Goal: Obtain resource: Download file/media

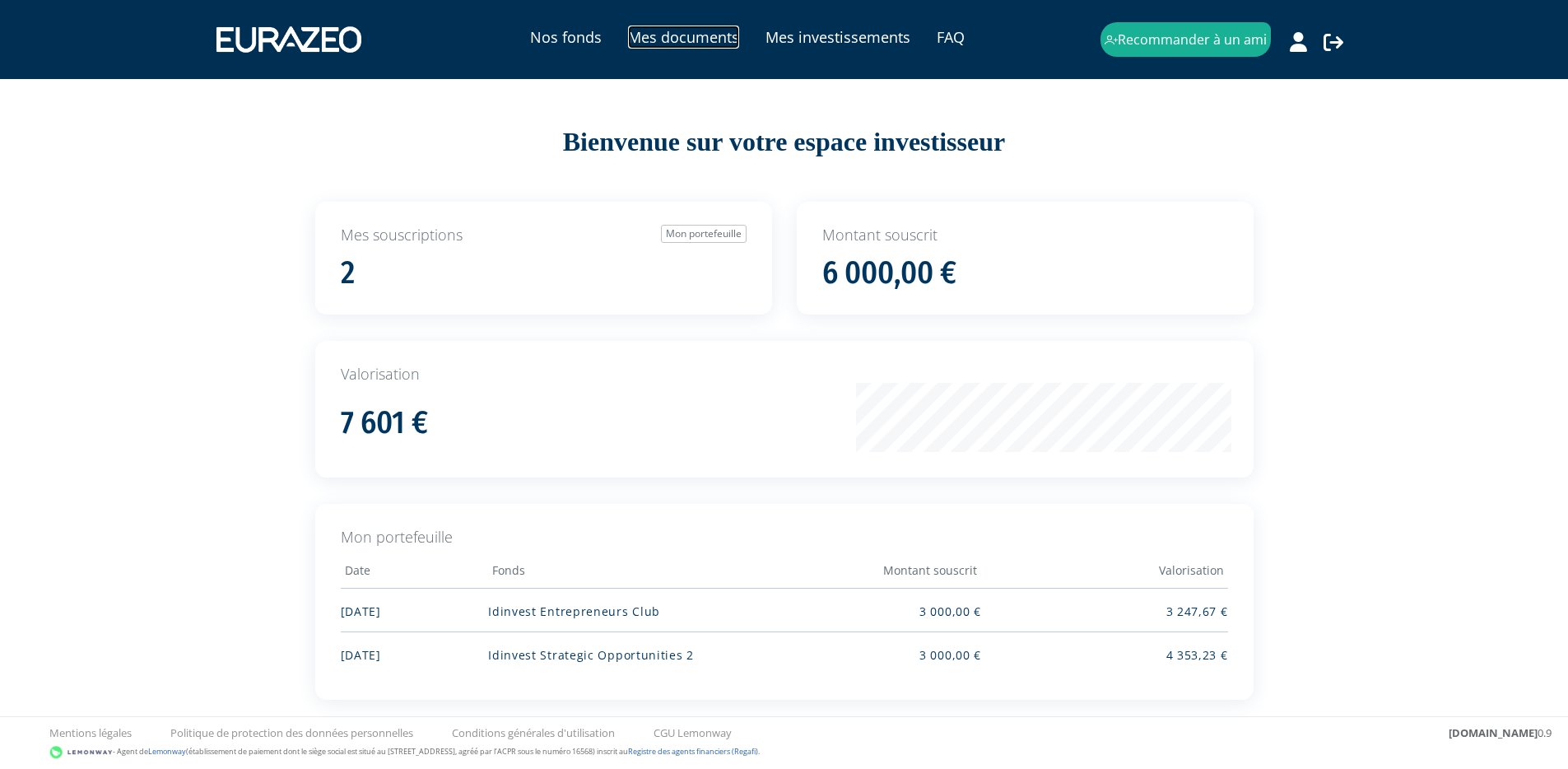
click at [669, 26] on link "Mes documents" at bounding box center [683, 37] width 111 height 23
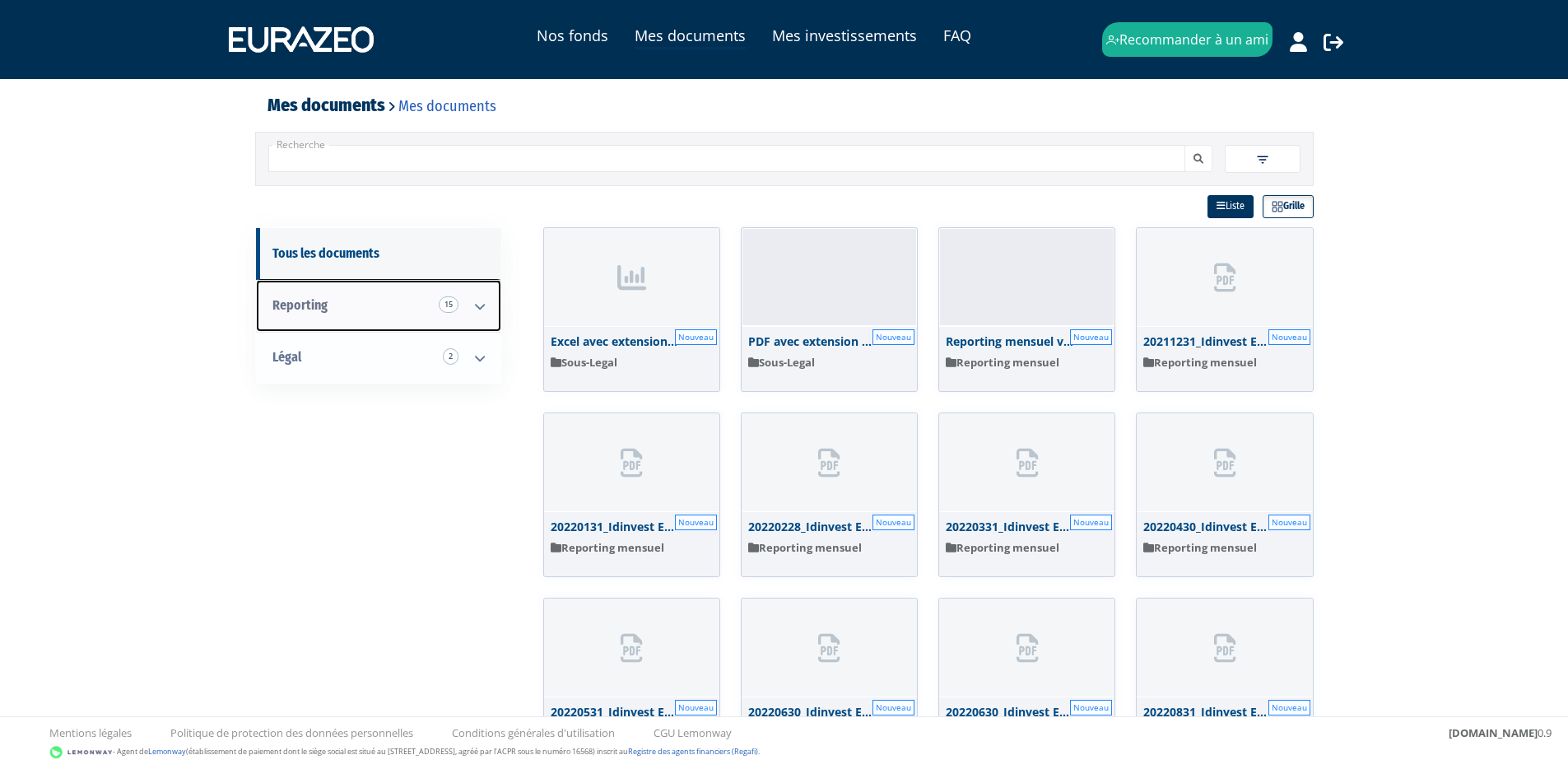
click at [474, 297] on icon at bounding box center [479, 306] width 43 height 51
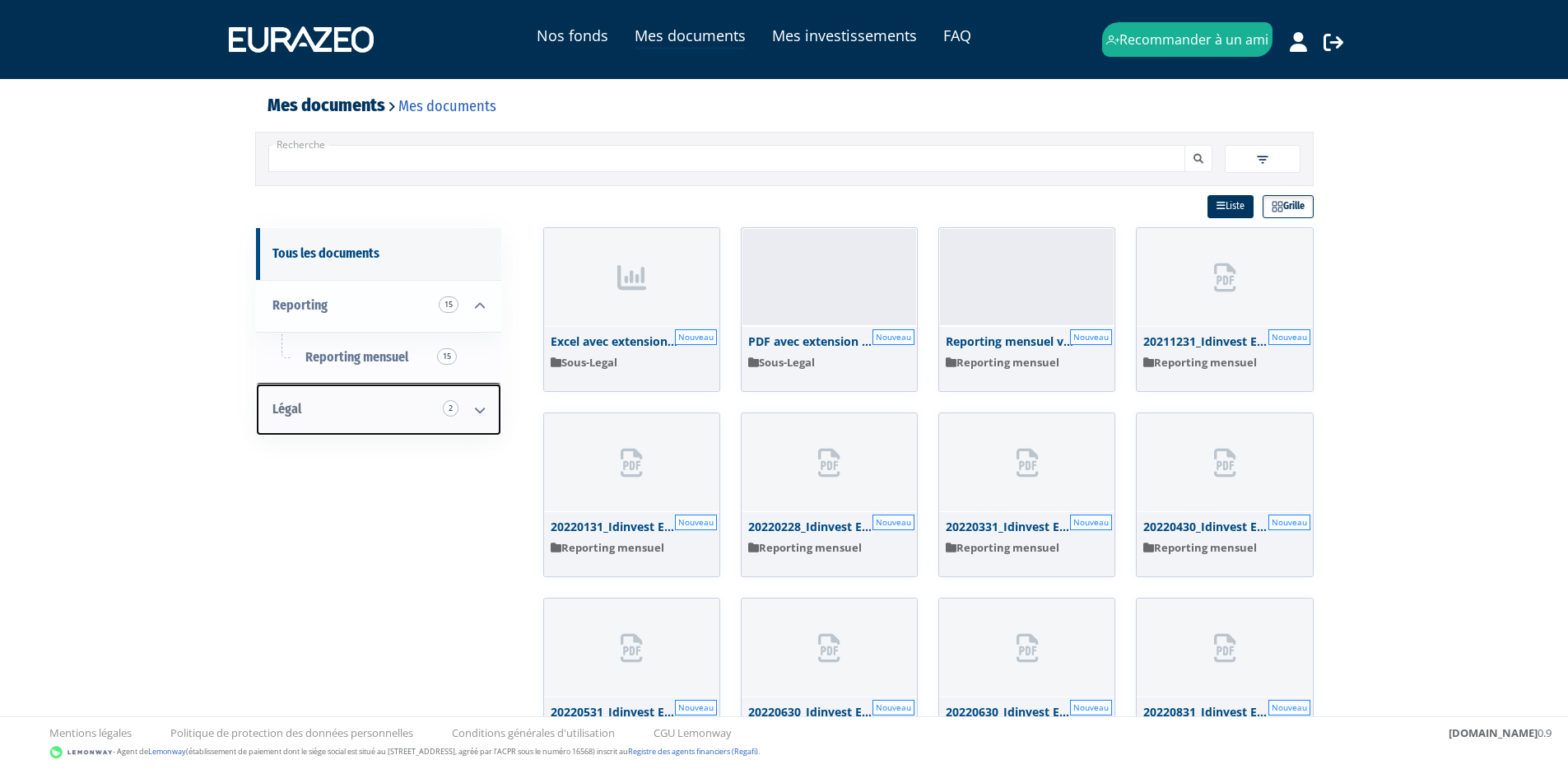
click at [471, 421] on icon at bounding box center [479, 409] width 43 height 51
click at [585, 38] on link "Nos fonds" at bounding box center [572, 35] width 72 height 23
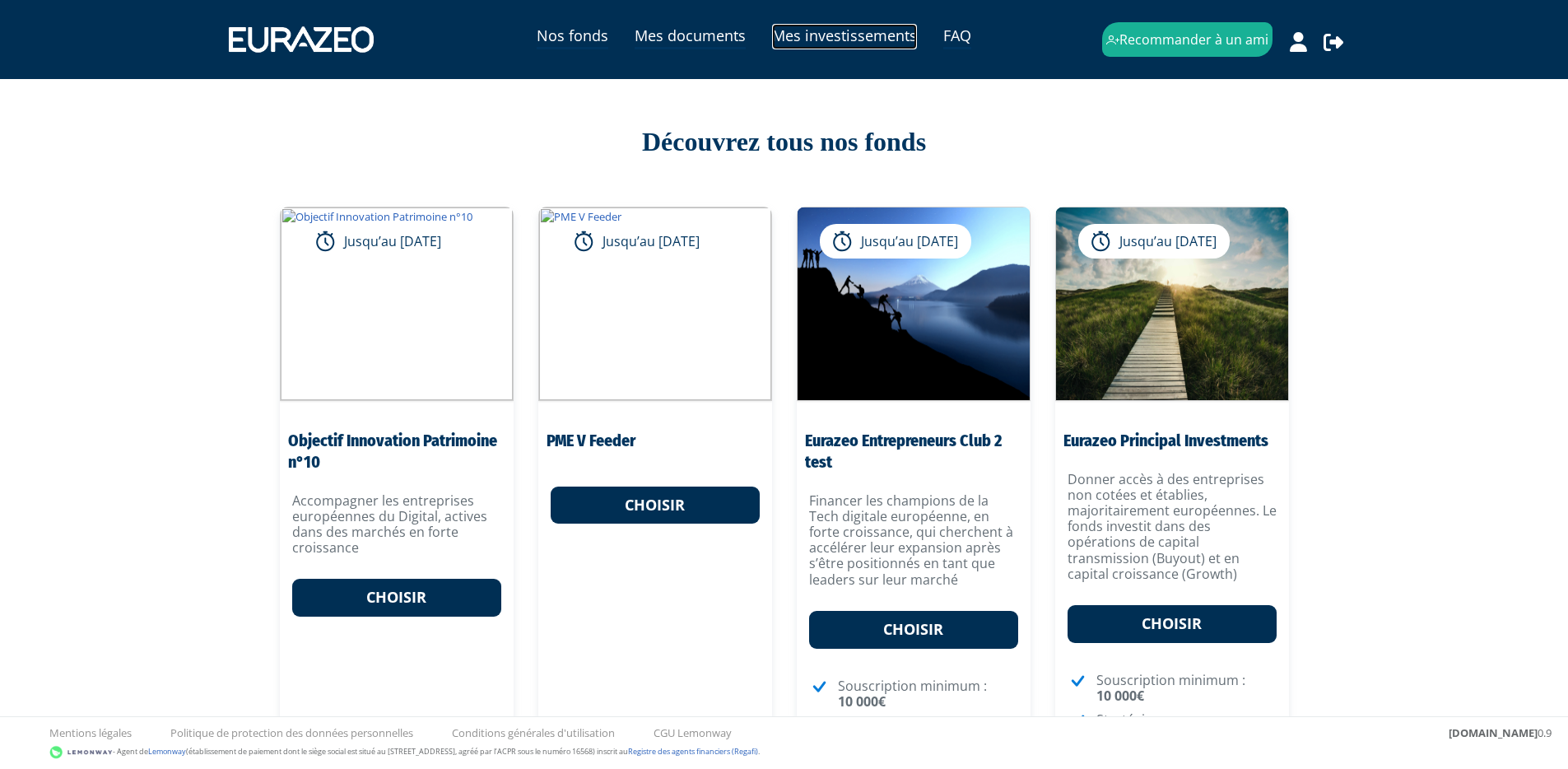
click at [853, 37] on link "Mes investissements" at bounding box center [843, 36] width 145 height 26
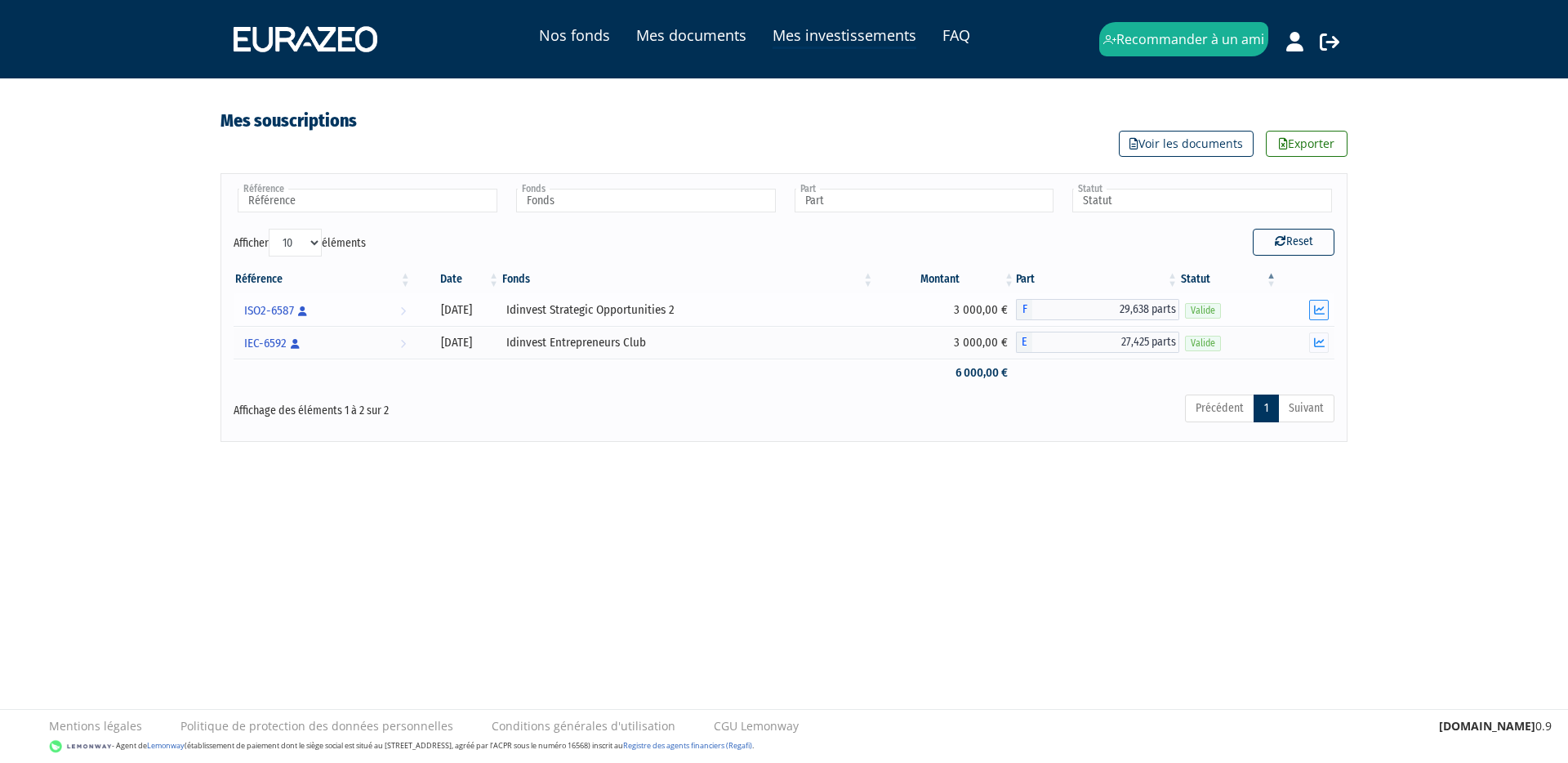
click at [1311, 303] on button "button" at bounding box center [1318, 309] width 20 height 20
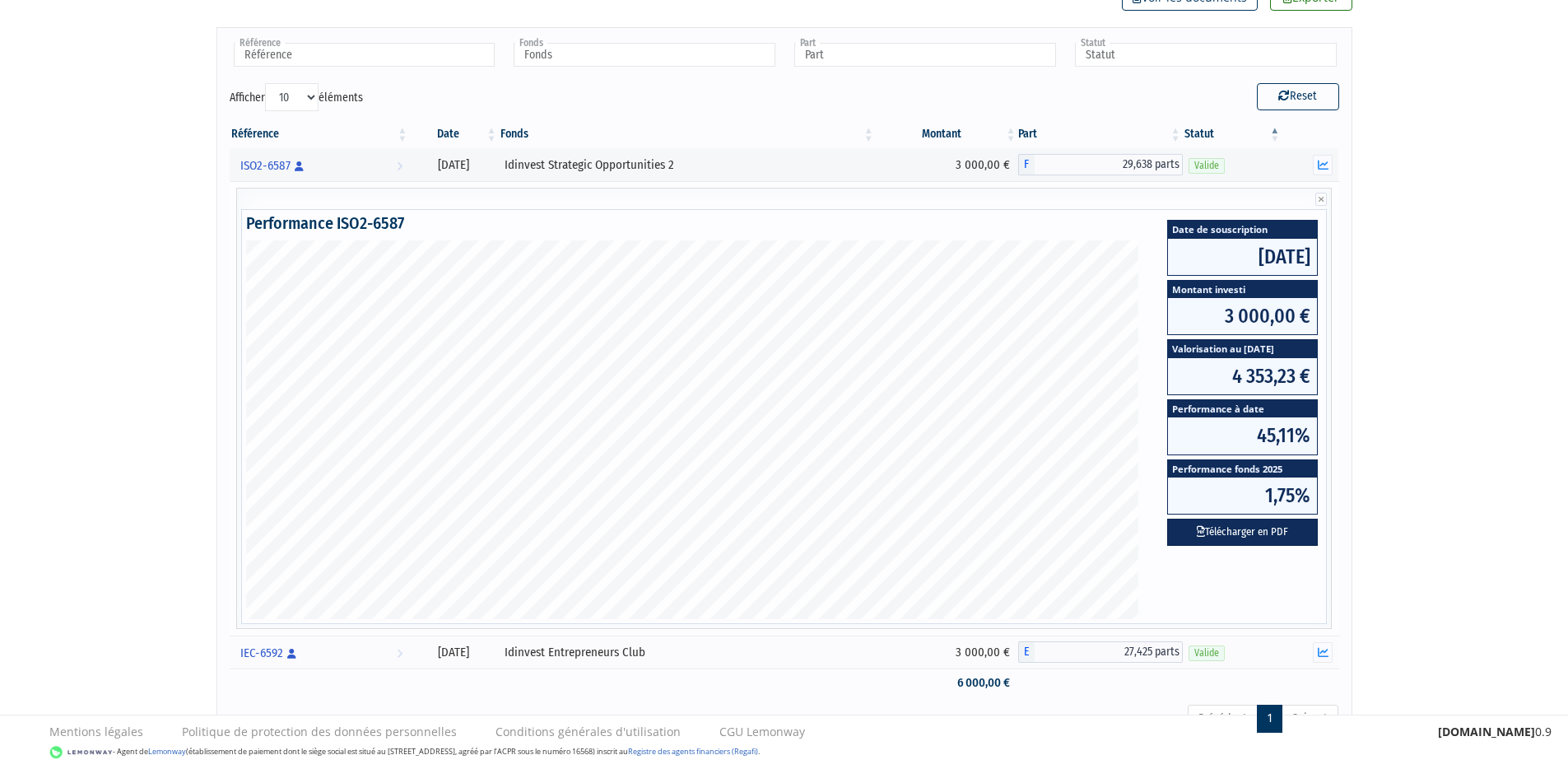
scroll to position [175, 0]
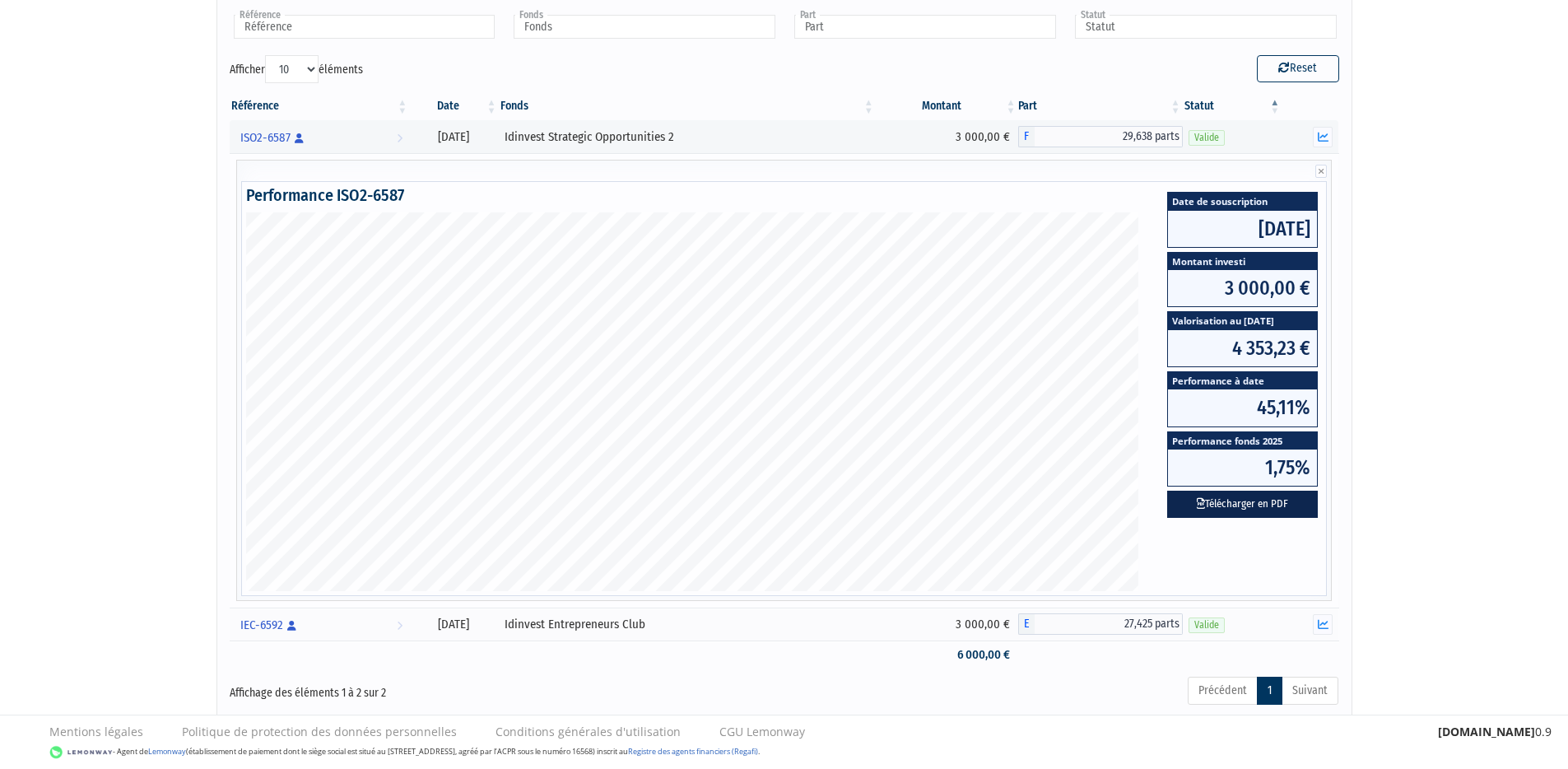
click at [1261, 510] on button "Télécharger en PDF" at bounding box center [1242, 504] width 150 height 27
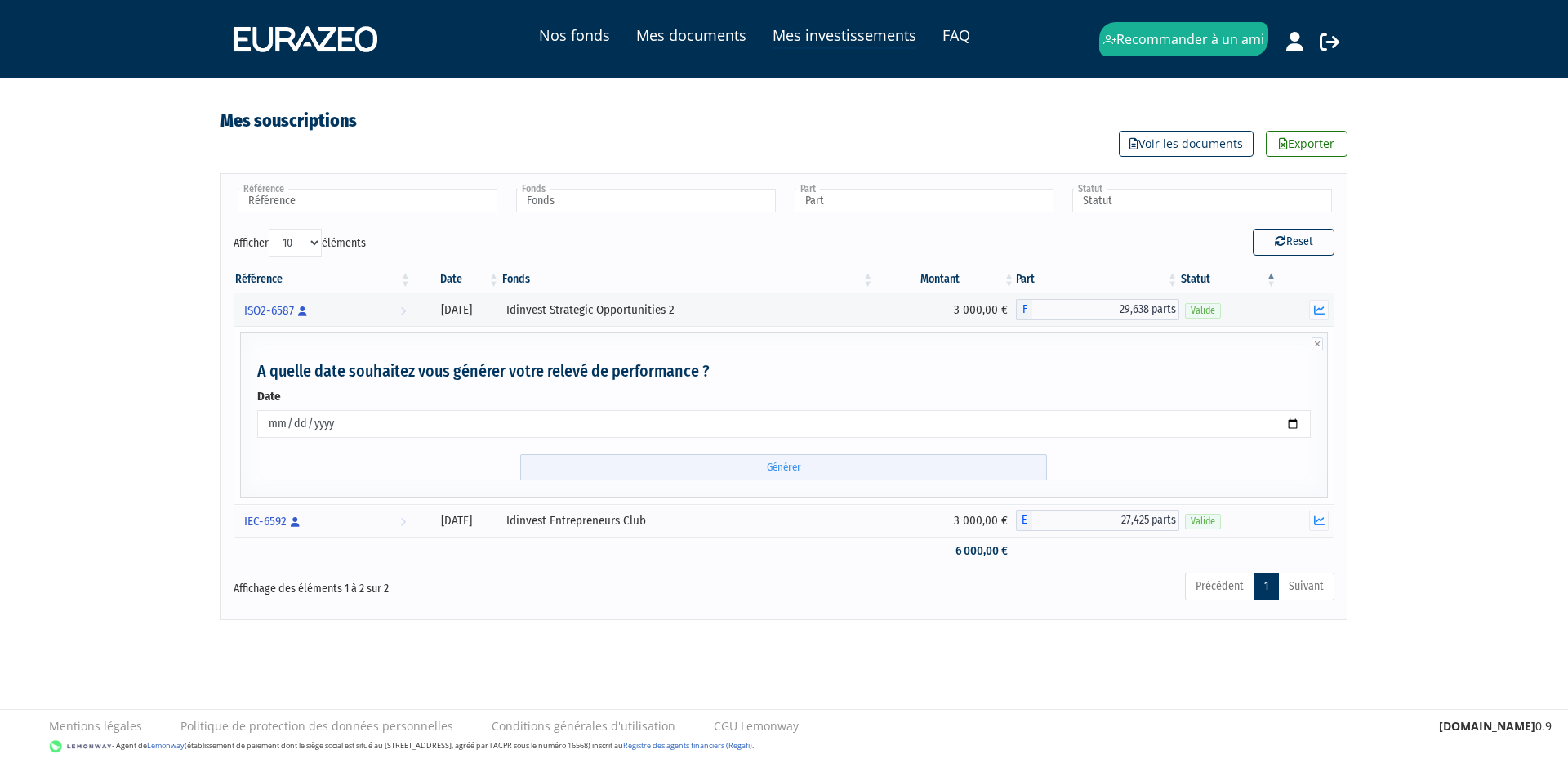
click at [827, 468] on input "Générer" at bounding box center [784, 467] width 527 height 27
